Goal: Information Seeking & Learning: Learn about a topic

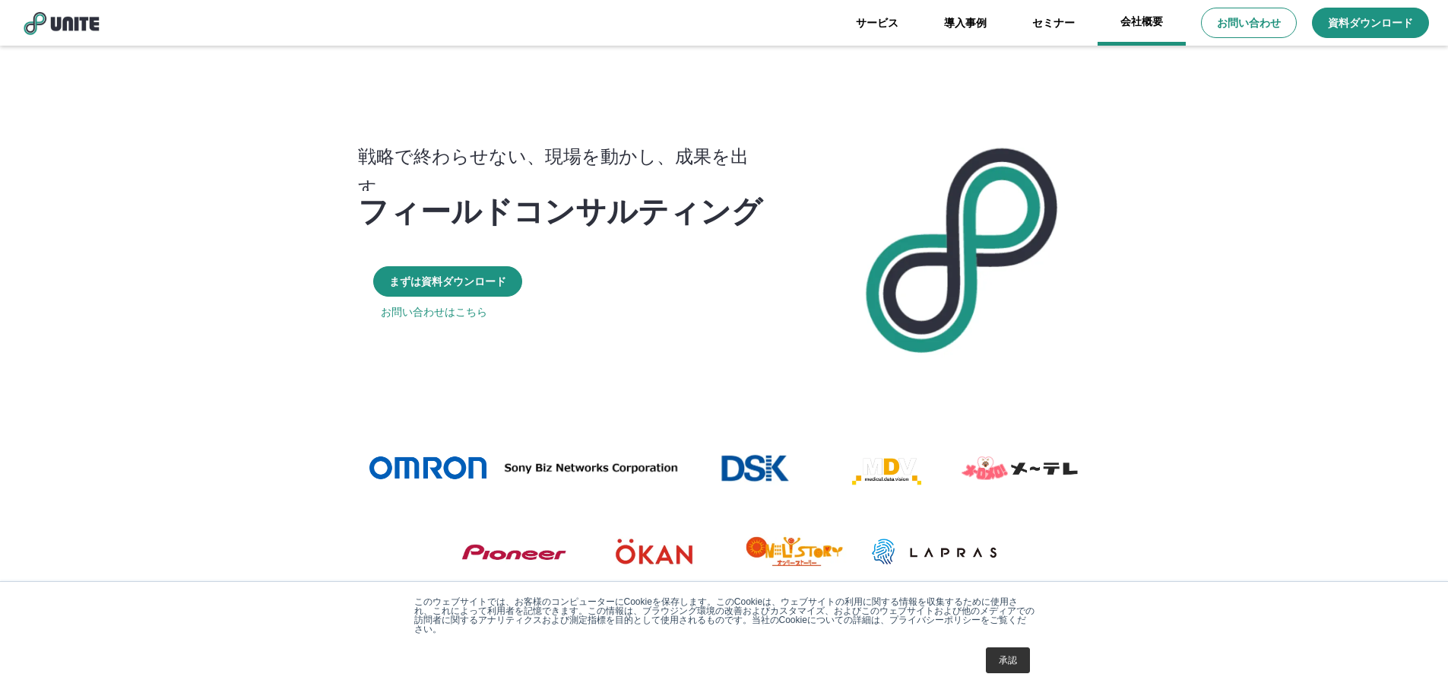
click at [1149, 34] on link "会社概要" at bounding box center [1142, 23] width 88 height 46
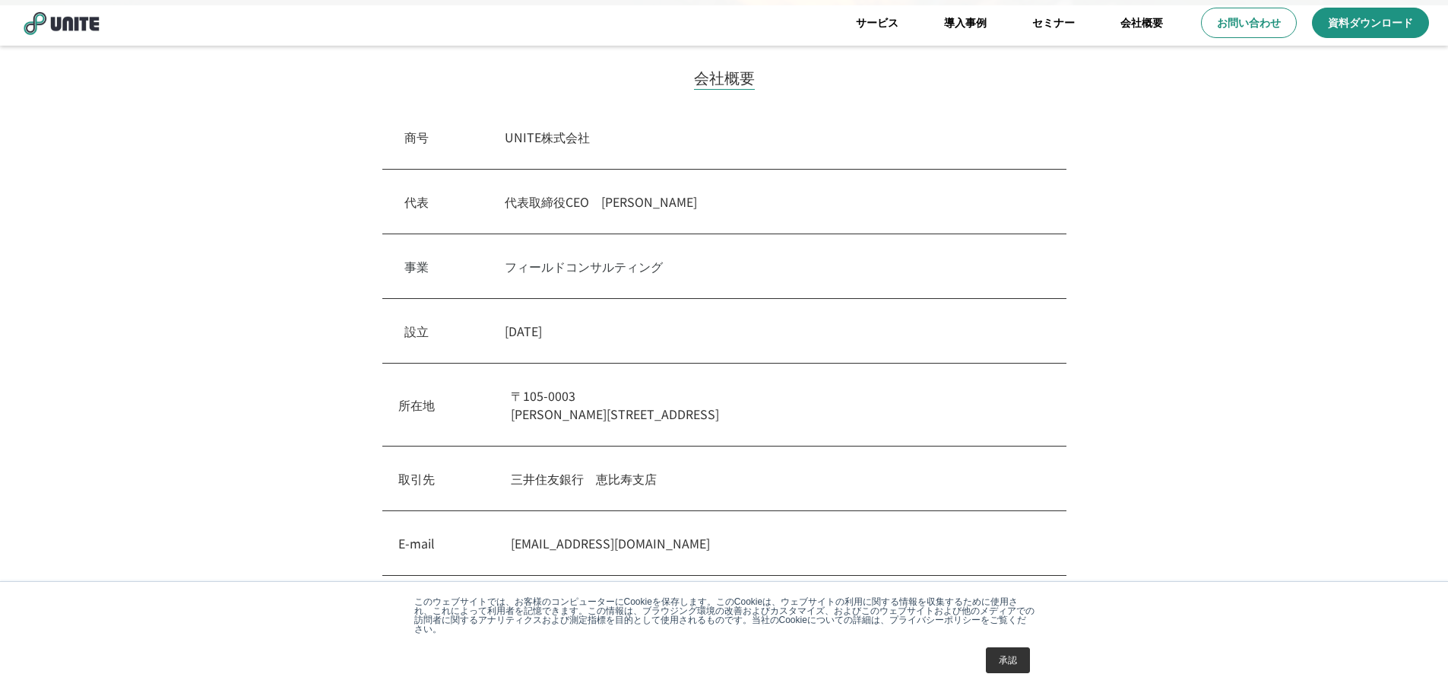
scroll to position [380, 0]
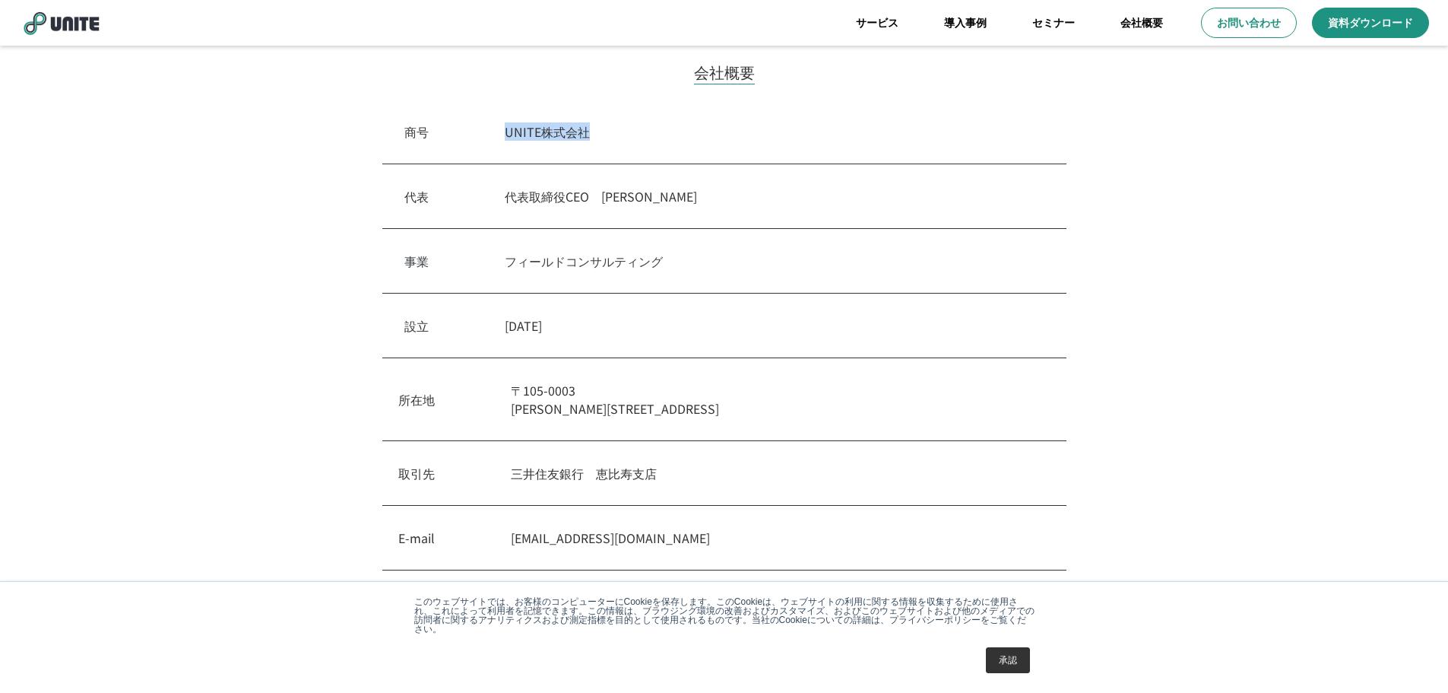
drag, startPoint x: 506, startPoint y: 138, endPoint x: 604, endPoint y: 141, distance: 98.9
click at [605, 141] on div "商号　 UNITE株式会社" at bounding box center [724, 132] width 684 height 65
copy p "UNITE株式会社"
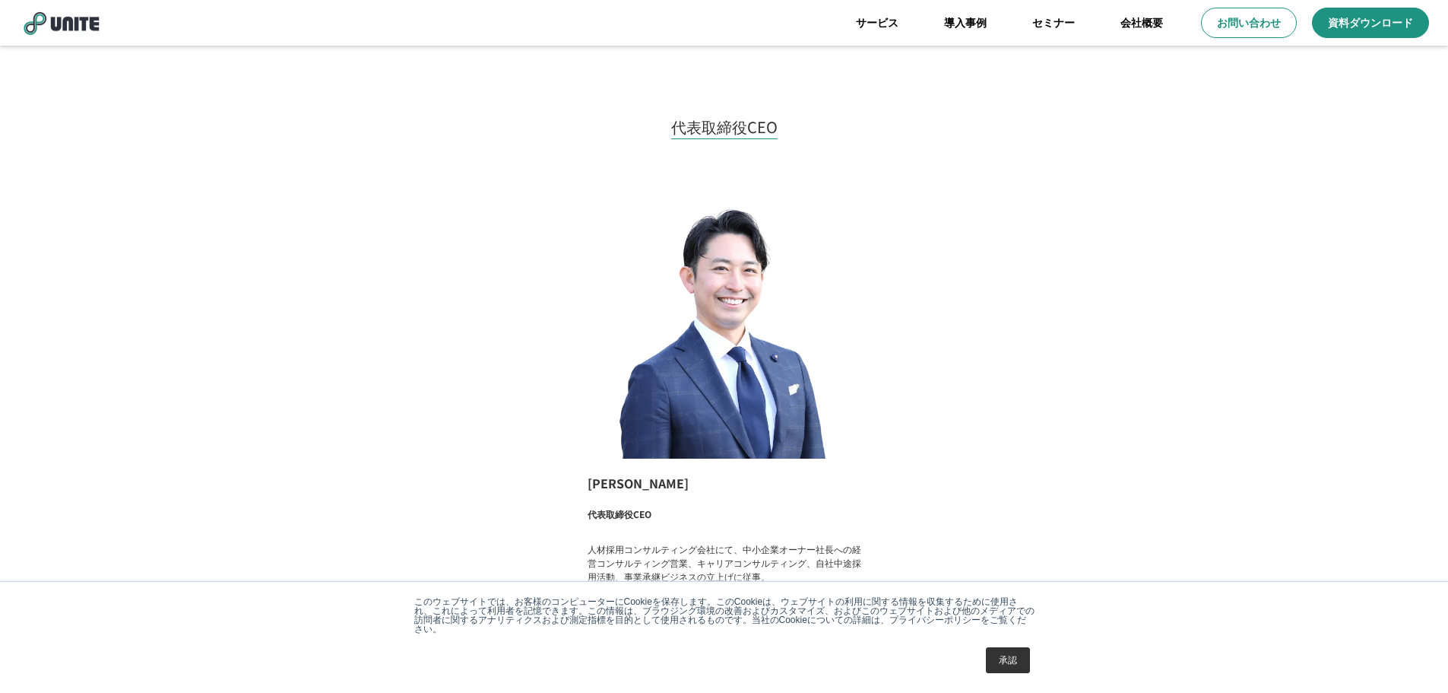
scroll to position [1216, 0]
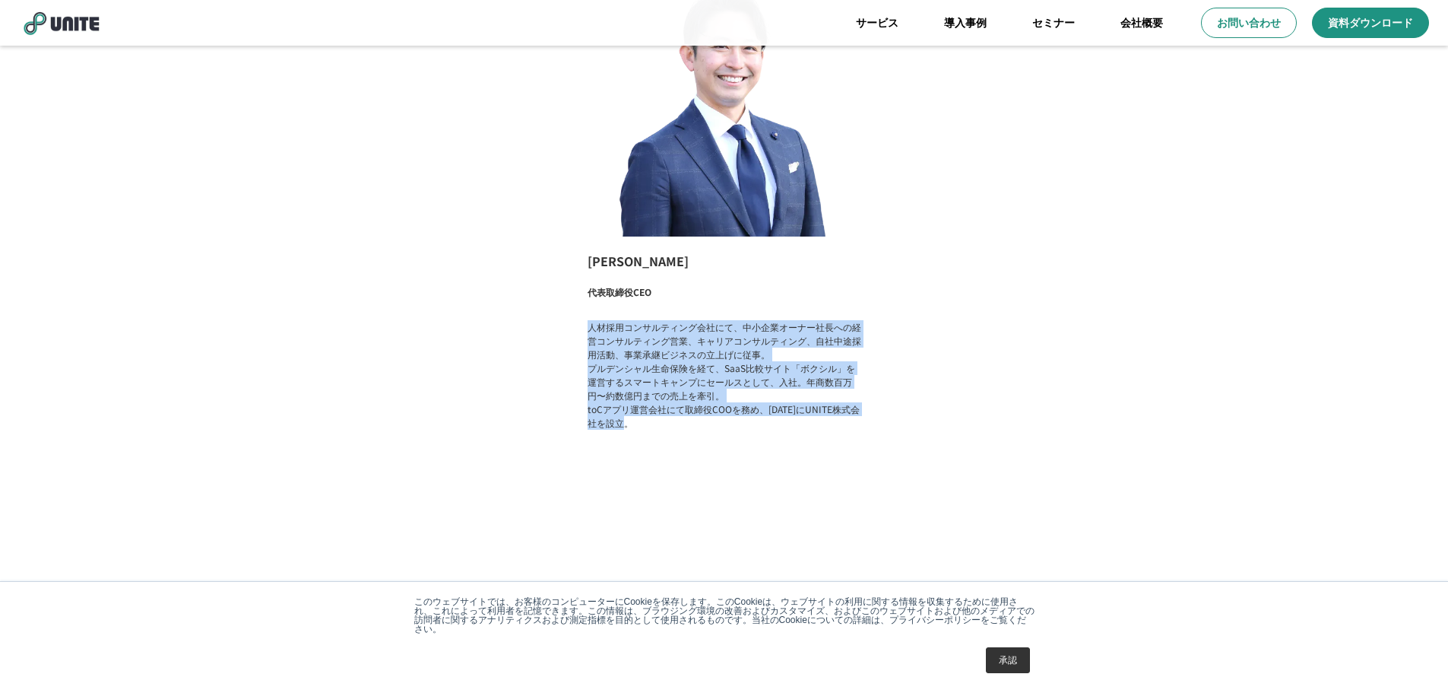
drag, startPoint x: 578, startPoint y: 331, endPoint x: 706, endPoint y: 435, distance: 164.8
click at [706, 434] on div "[PERSON_NAME] 代表取締役CEO 人材採用コンサルティング会社にて、中小企業オーナー社長への経営コンサルティング営業、キャリアコンサルティング、自…" at bounding box center [724, 199] width 304 height 503
click at [706, 435] on div "[PERSON_NAME] 代表取締役CEO 人材採用コンサルティング会社にて、中小企業オーナー社長への経営コンサルティング営業、キャリアコンサルティング、自…" at bounding box center [724, 199] width 304 height 503
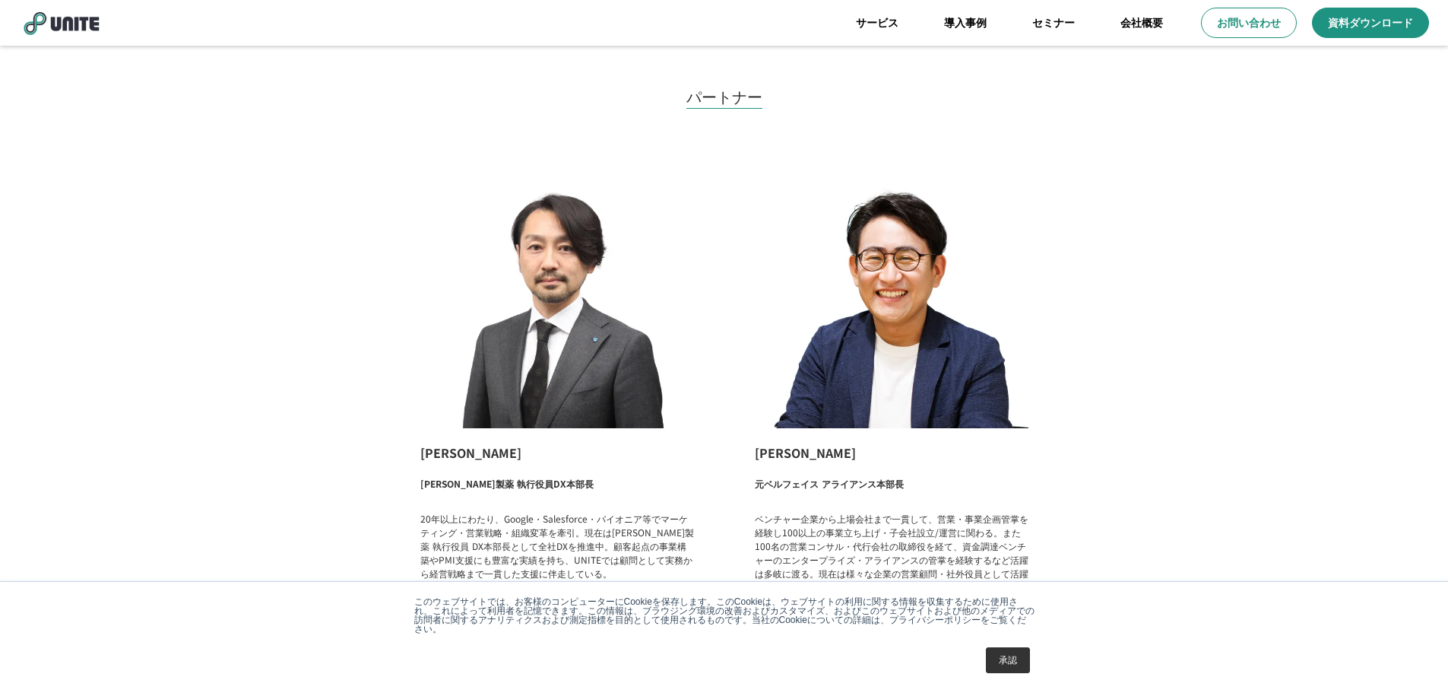
scroll to position [1187, 0]
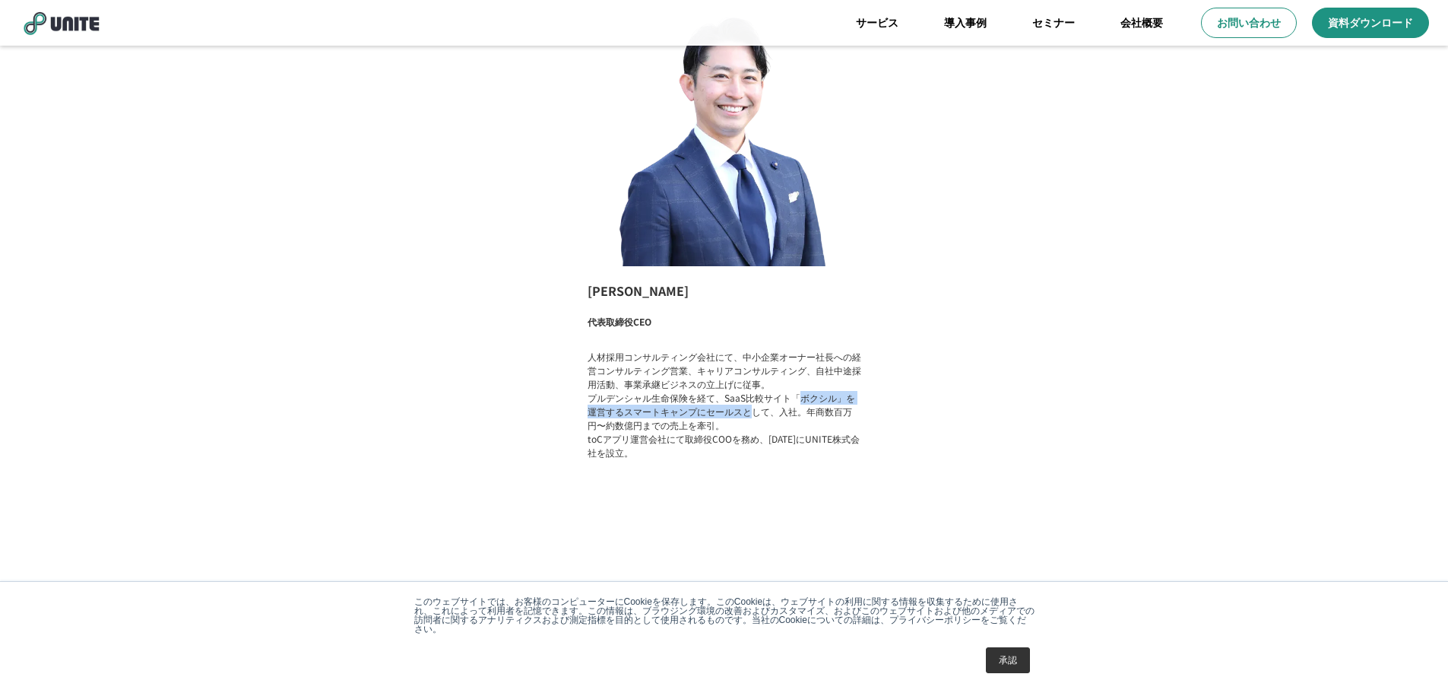
drag, startPoint x: 796, startPoint y: 400, endPoint x: 747, endPoint y: 415, distance: 51.0
click at [747, 415] on p "人材採用コンサルティング会社にて、中小企業オーナー社長への経営コンサルティング営業、キャリアコンサルティング、自社中途採用活動、事業承継ビジネスの立上げに従事…" at bounding box center [725, 404] width 274 height 109
copy p "ボクシル」を運営するスマートキャンプにセールスと"
click at [883, 30] on link "サービス" at bounding box center [877, 23] width 88 height 46
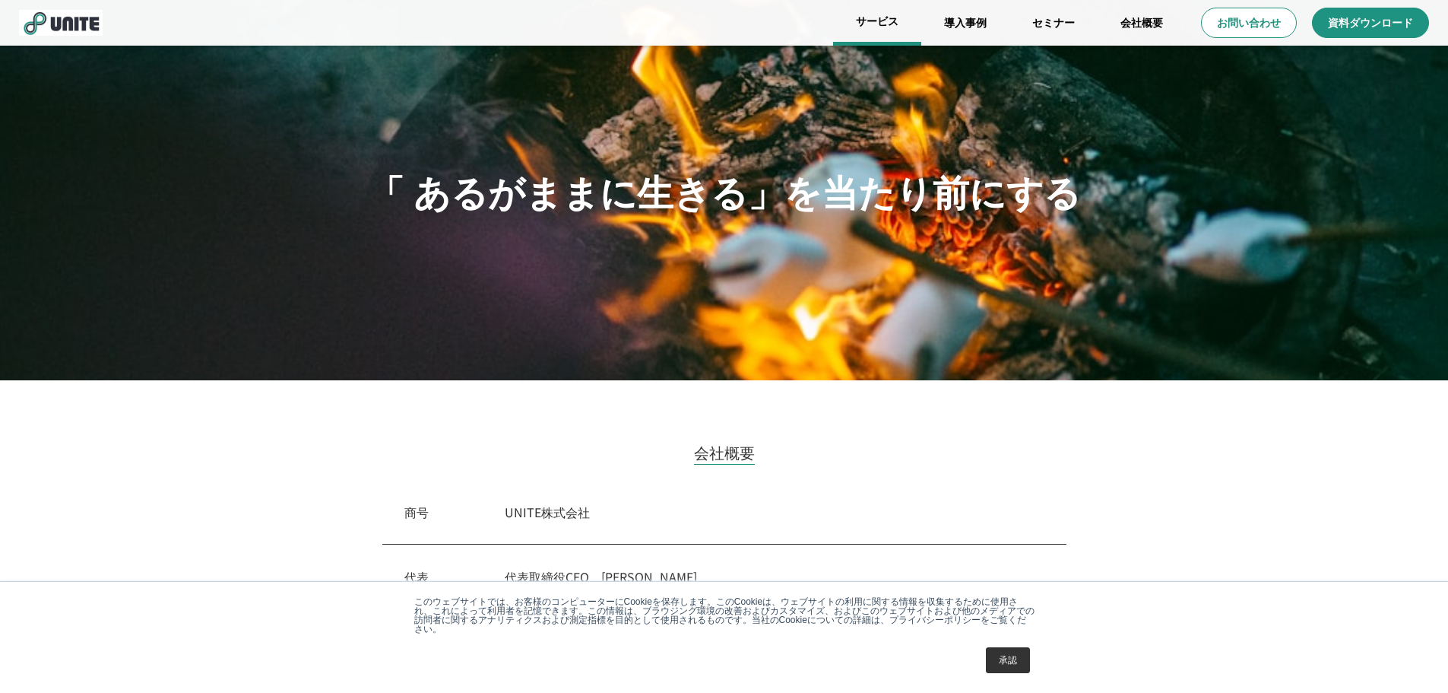
click at [878, 24] on link "サービス" at bounding box center [877, 23] width 88 height 46
click at [872, 14] on link "サービス" at bounding box center [877, 23] width 88 height 46
click at [97, 17] on img at bounding box center [61, 23] width 84 height 26
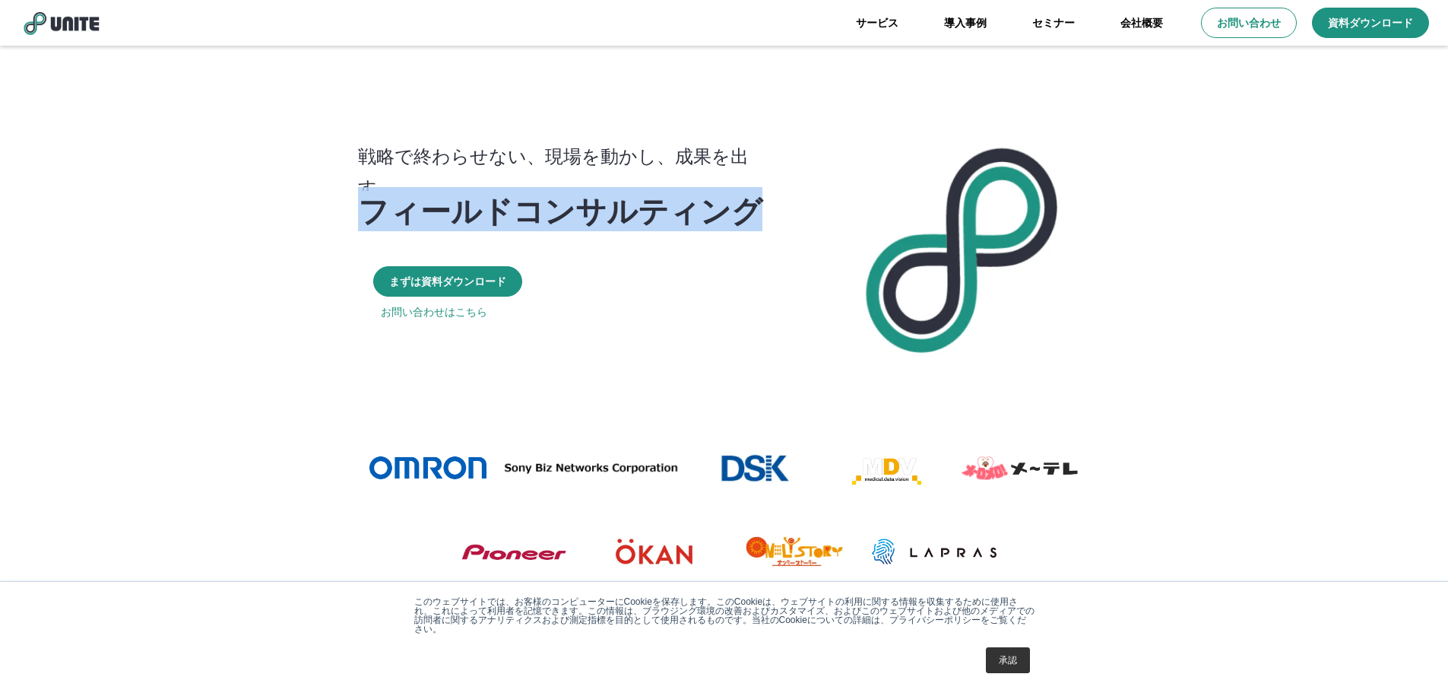
drag, startPoint x: 360, startPoint y: 214, endPoint x: 762, endPoint y: 211, distance: 401.4
click at [767, 211] on div "フィールドコンサルティング" at bounding box center [568, 209] width 420 height 30
copy p "フィールドコンサルティング"
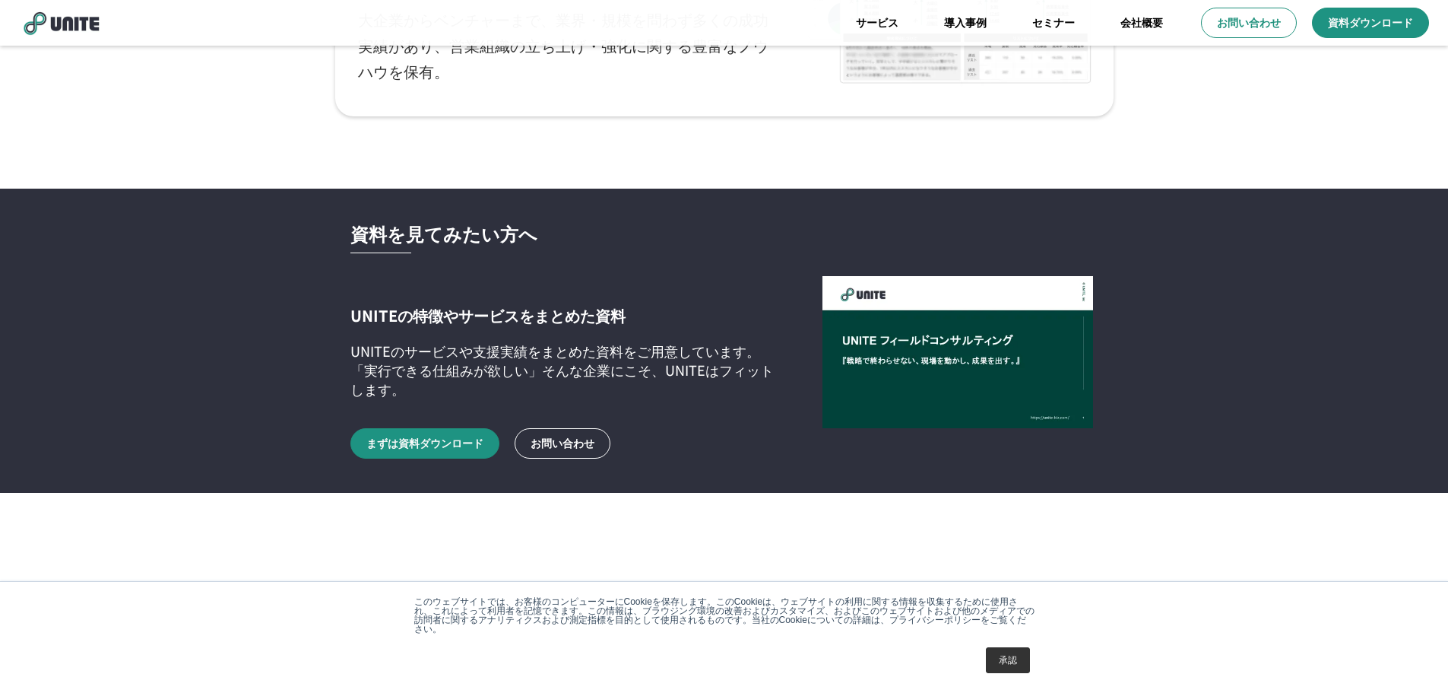
scroll to position [3345, 0]
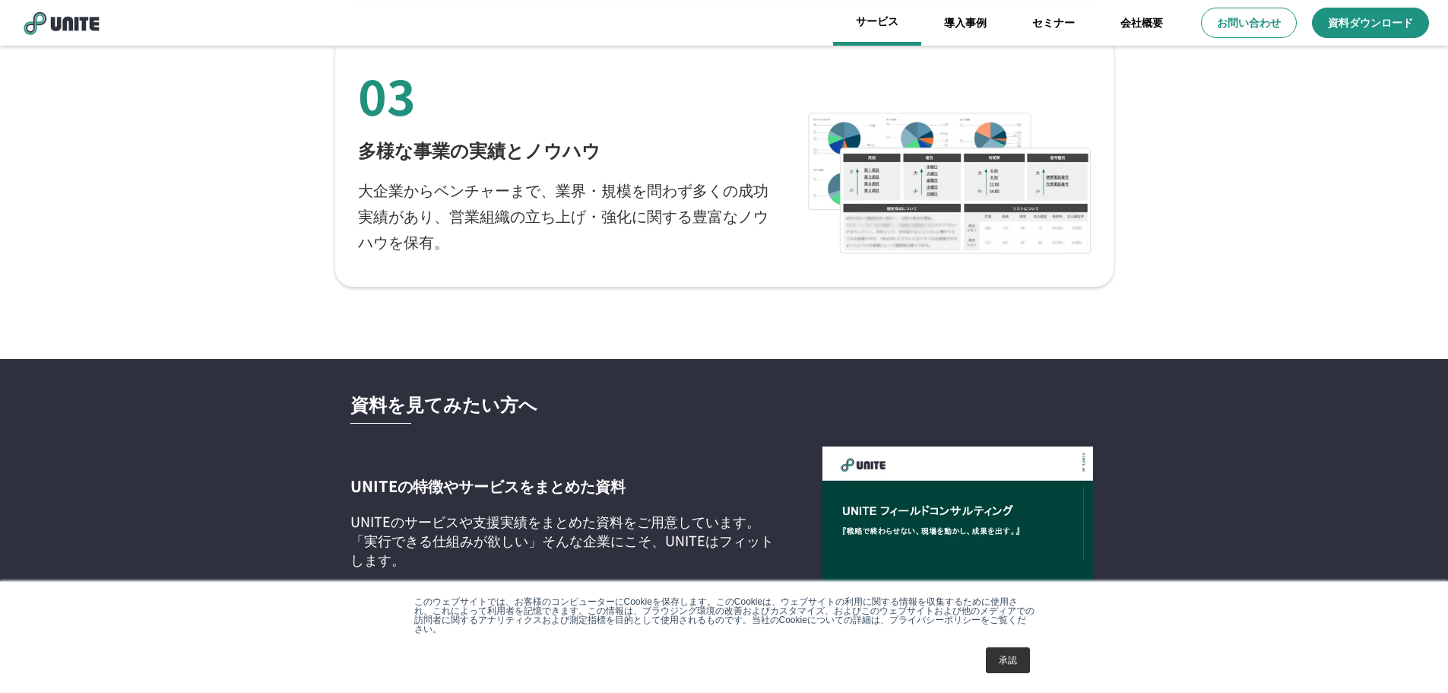
click at [853, 24] on link "サービス" at bounding box center [877, 23] width 88 height 46
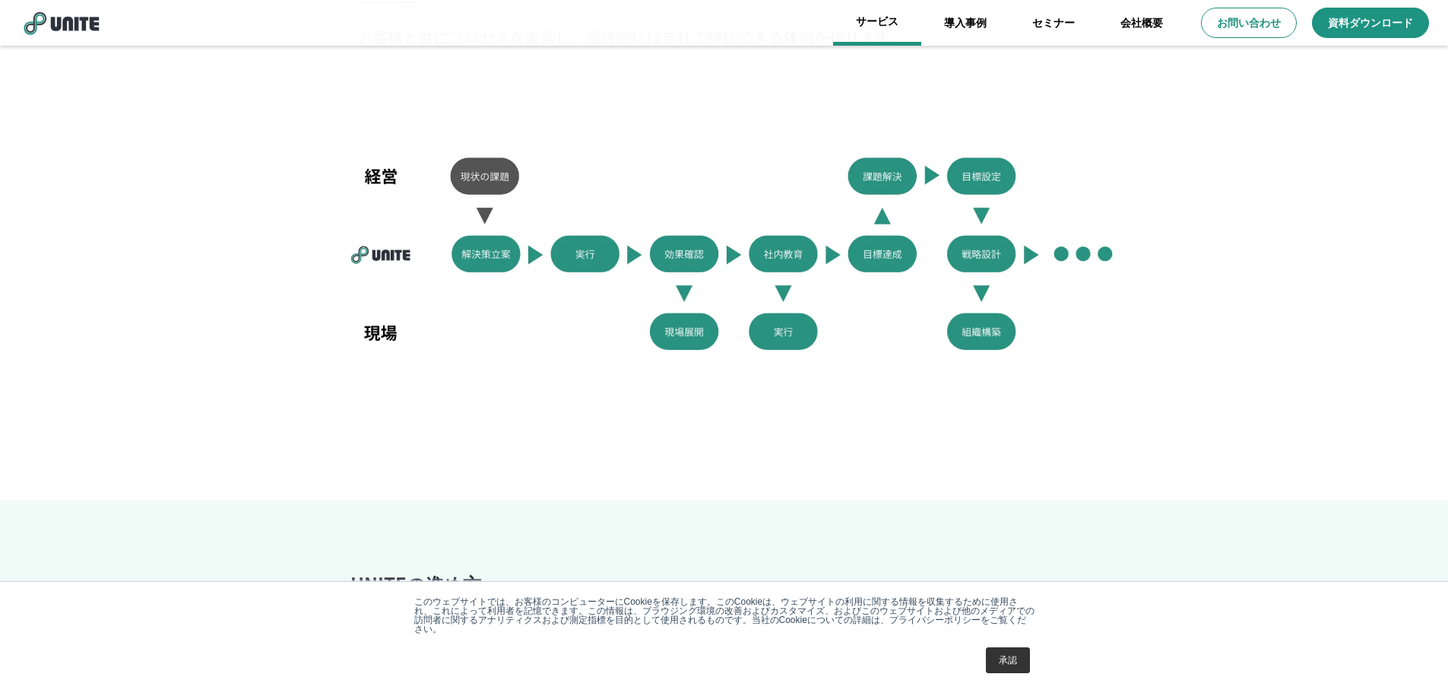
scroll to position [997, 0]
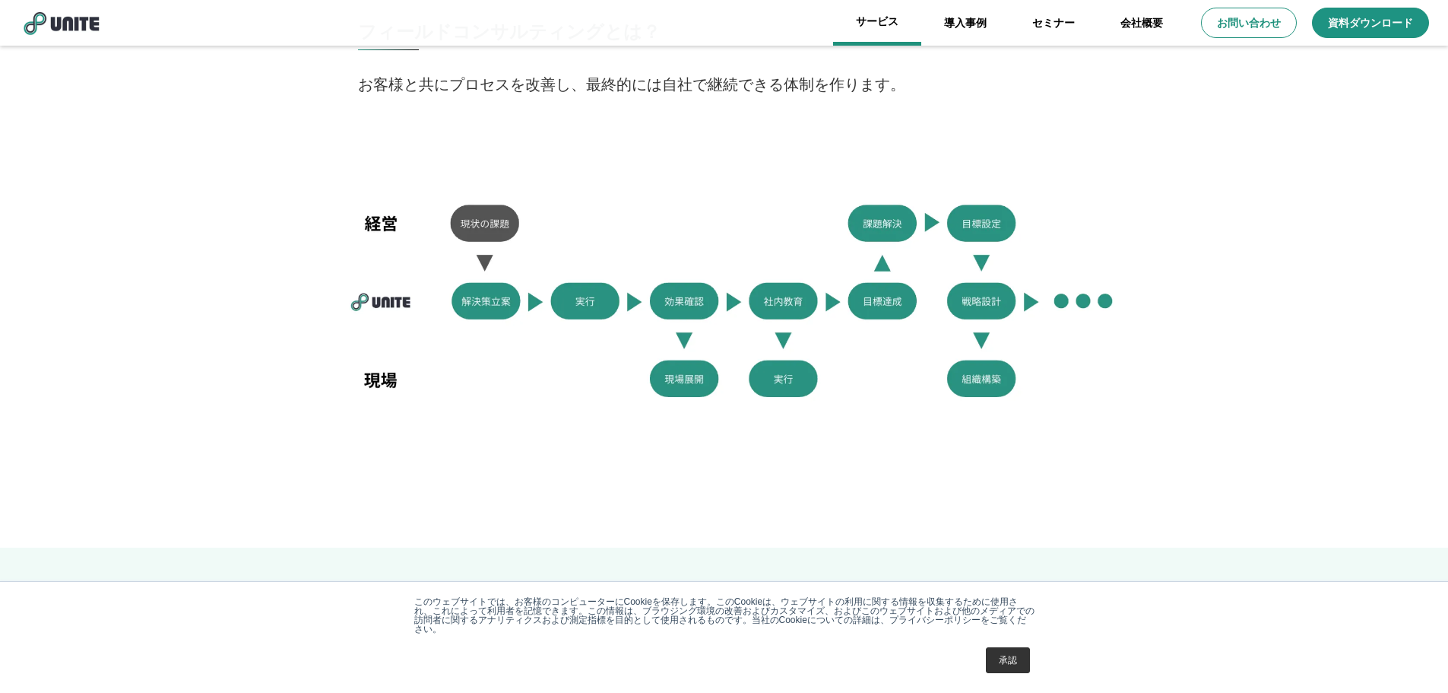
click at [903, 28] on link "サービス" at bounding box center [877, 23] width 88 height 46
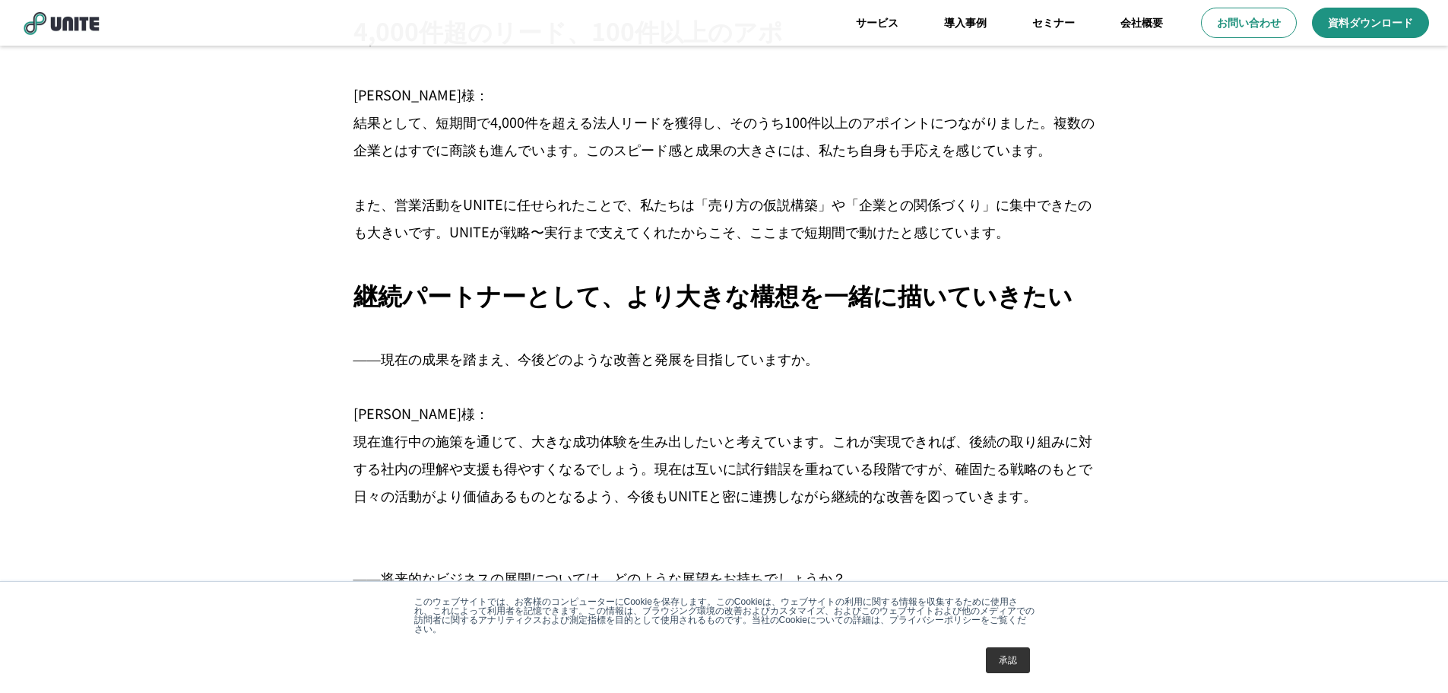
scroll to position [3497, 0]
